Goal: Information Seeking & Learning: Learn about a topic

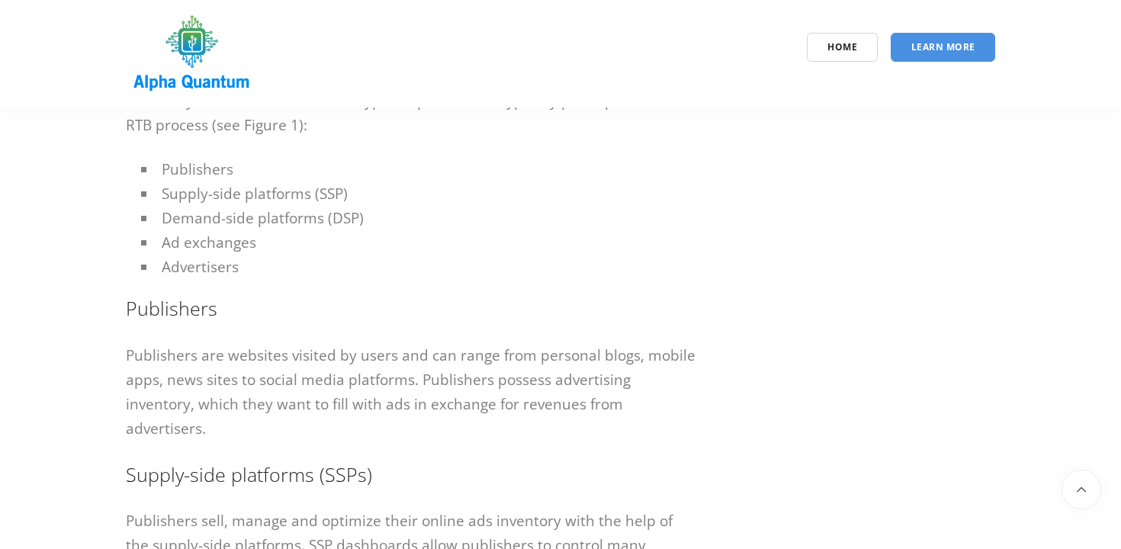
scroll to position [839, 0]
click at [530, 94] on div "Home Learn More" at bounding box center [560, 54] width 892 height 88
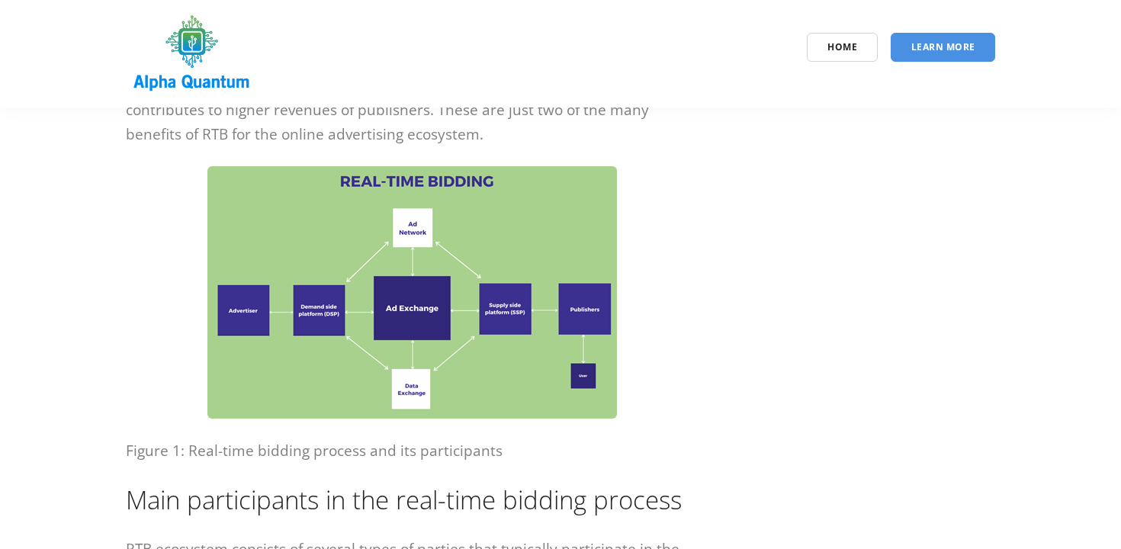
scroll to position [385, 0]
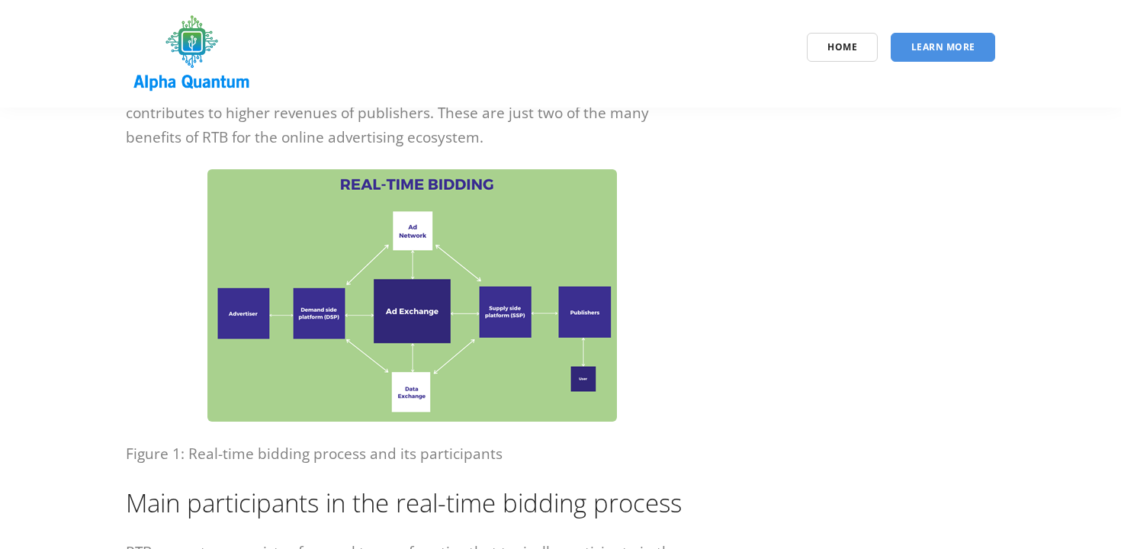
click at [300, 318] on img at bounding box center [412, 295] width 410 height 252
